Goal: Information Seeking & Learning: Understand process/instructions

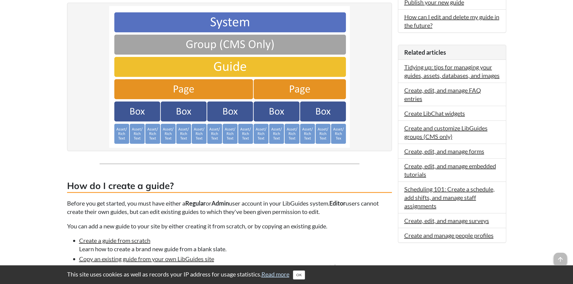
scroll to position [331, 0]
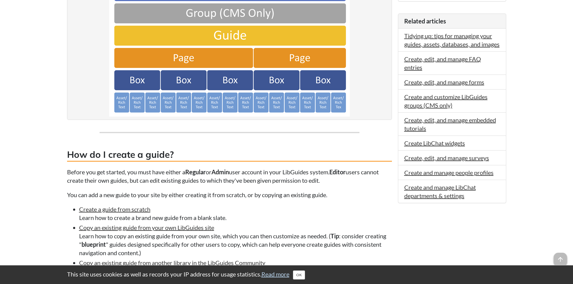
scroll to position [301, 0]
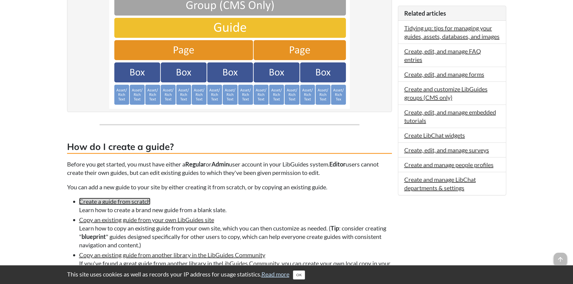
click at [133, 201] on link "Create a guide from scratch" at bounding box center [114, 201] width 71 height 7
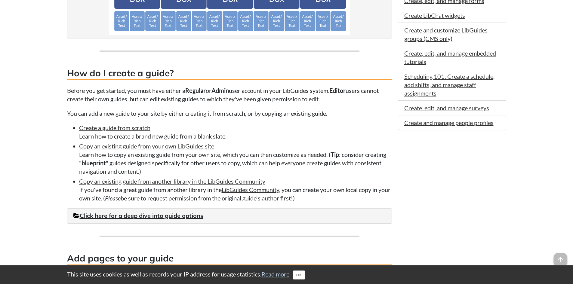
scroll to position [421, 0]
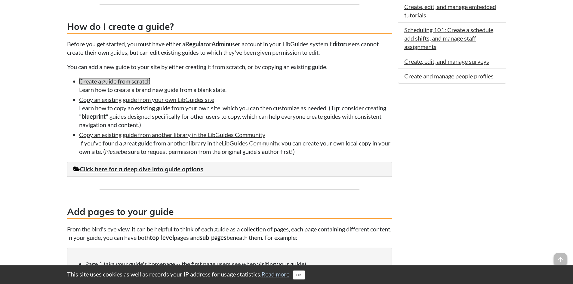
click at [141, 84] on link "Create a guide from scratch" at bounding box center [114, 81] width 71 height 7
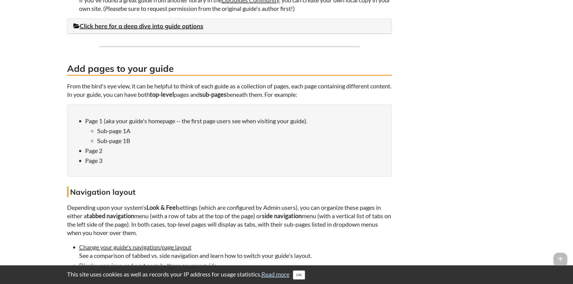
scroll to position [593, 0]
